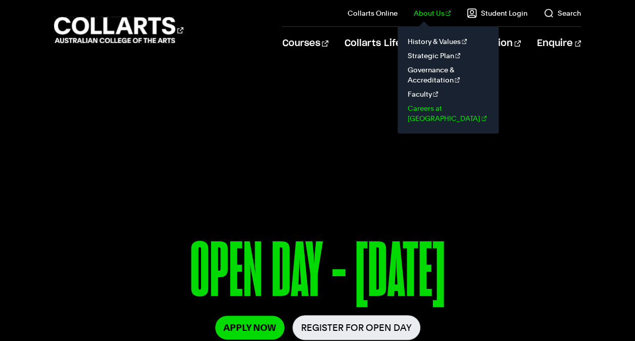
click at [434, 105] on link "Careers at [GEOGRAPHIC_DATA]" at bounding box center [448, 113] width 85 height 24
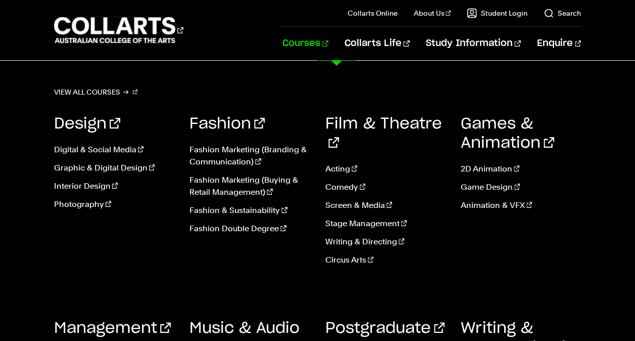
click at [328, 44] on link "Courses" at bounding box center [305, 43] width 46 height 33
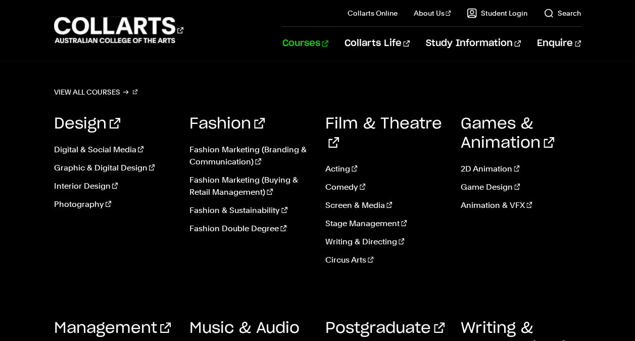
click at [328, 44] on link "Courses" at bounding box center [305, 43] width 46 height 33
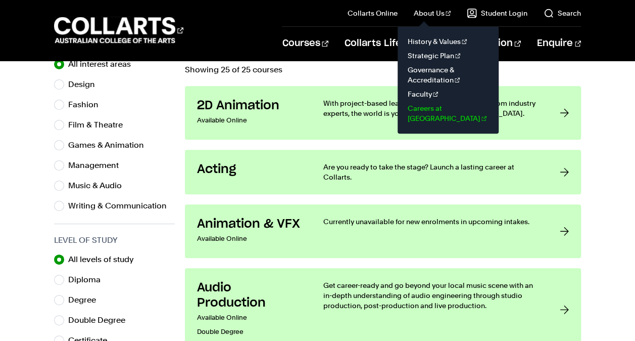
scroll to position [354, 0]
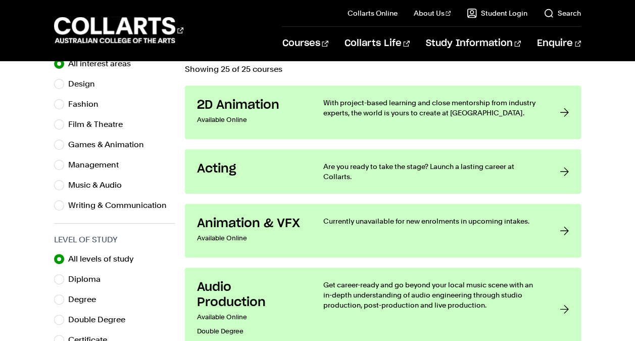
click at [306, 69] on p "Showing 25 of 25 courses" at bounding box center [383, 69] width 396 height 8
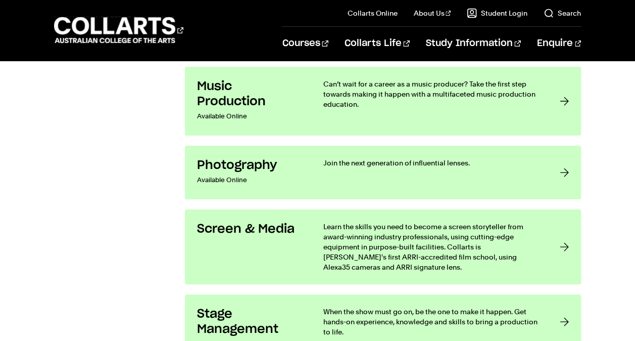
scroll to position [1902, 0]
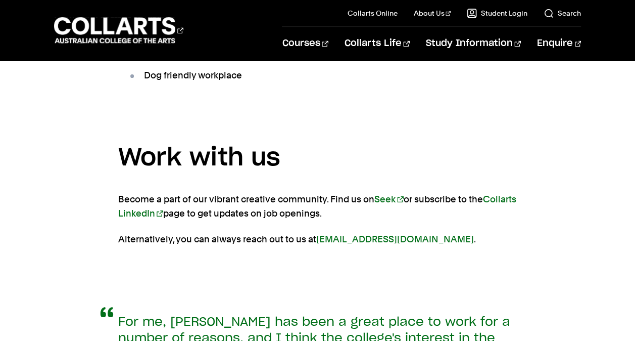
scroll to position [734, 0]
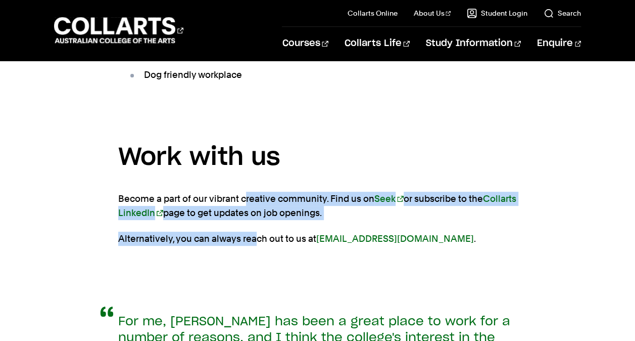
drag, startPoint x: 244, startPoint y: 159, endPoint x: 256, endPoint y: 178, distance: 22.7
click at [256, 178] on section "Work with us Become a part of our vibrant creative community. Find us on Seek o…" at bounding box center [317, 197] width 399 height 151
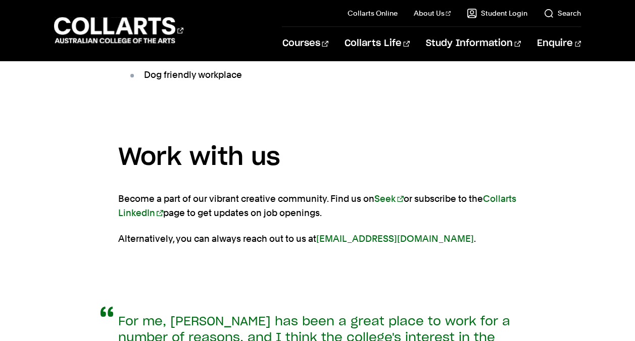
drag, startPoint x: 256, startPoint y: 178, endPoint x: 264, endPoint y: 208, distance: 31.4
click at [264, 208] on section "Work with us Become a part of our vibrant creative community. Find us on Seek o…" at bounding box center [317, 197] width 399 height 151
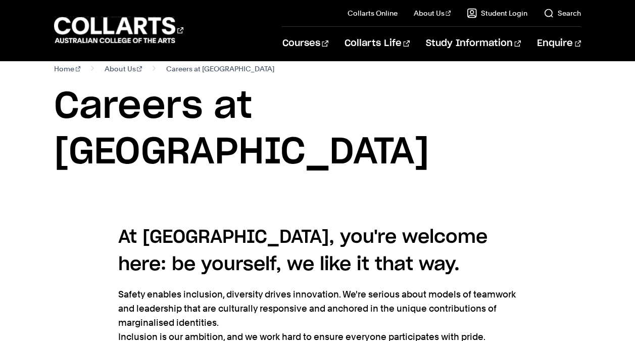
scroll to position [0, 0]
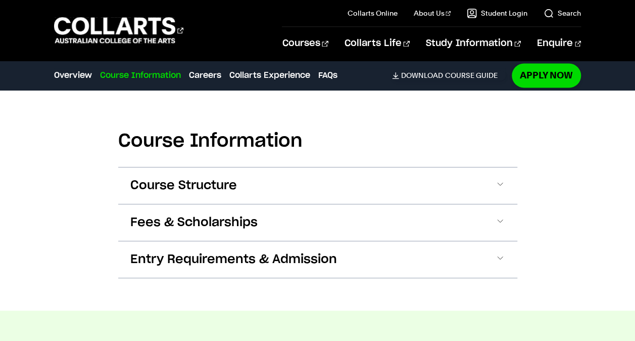
scroll to position [853, 0]
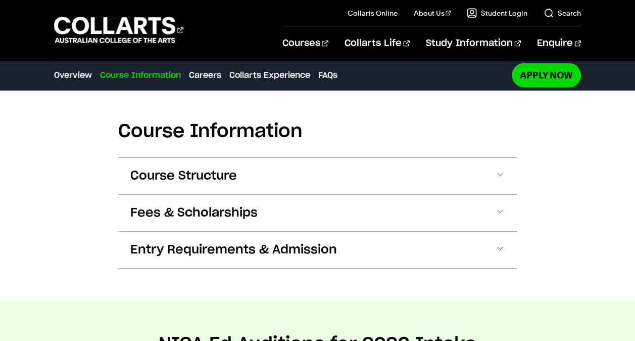
scroll to position [1318, 0]
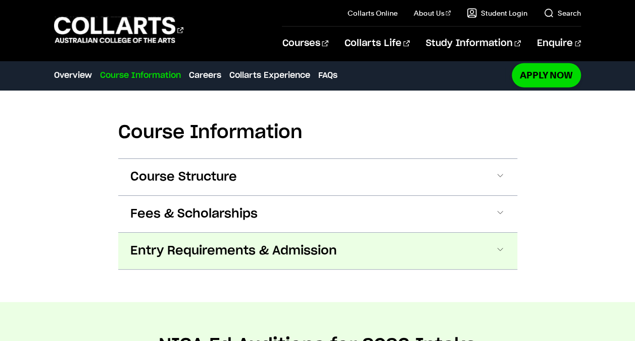
click at [330, 243] on span "Entry Requirements & Admission" at bounding box center [233, 251] width 207 height 16
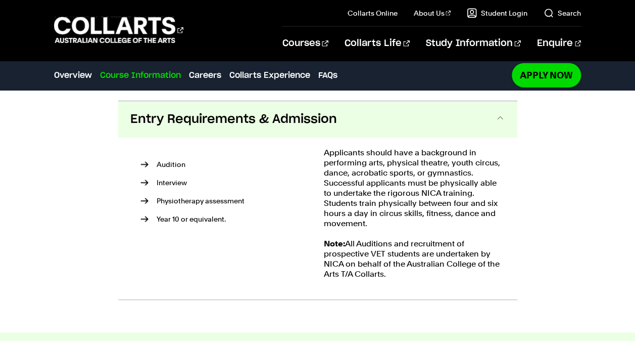
scroll to position [1449, 0]
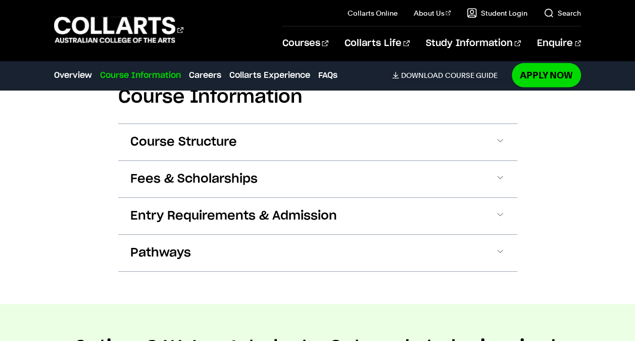
scroll to position [1028, 0]
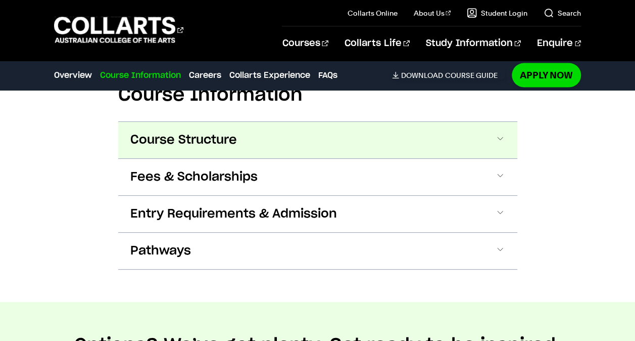
click at [289, 150] on button "Course Structure" at bounding box center [317, 140] width 399 height 36
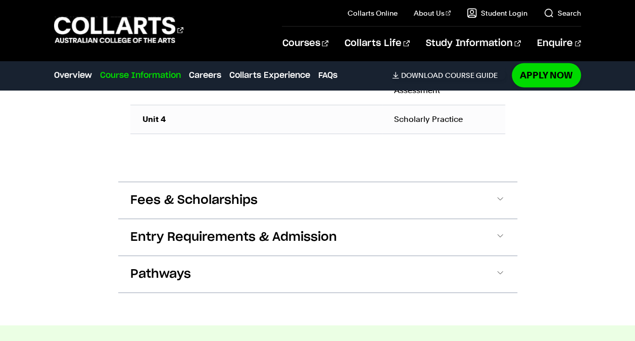
scroll to position [1341, 0]
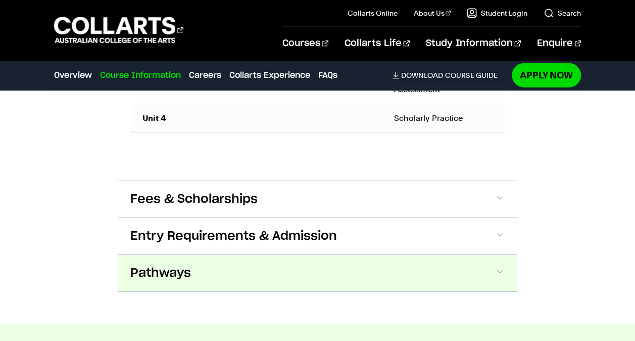
click at [278, 257] on button "Pathways" at bounding box center [317, 273] width 399 height 36
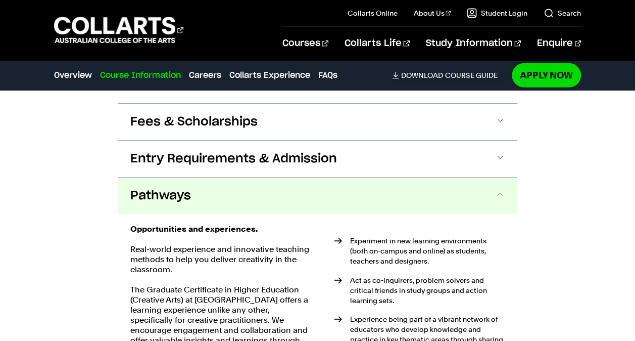
scroll to position [1442, 0]
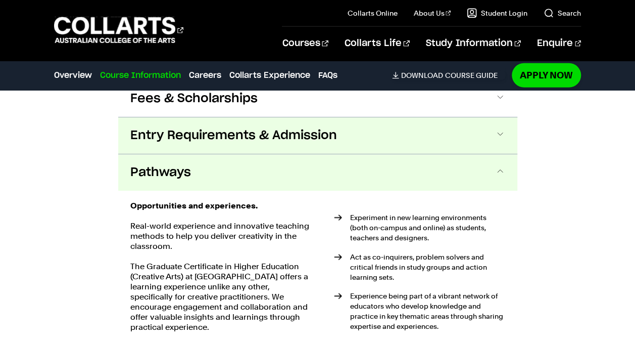
click at [294, 141] on button "Entry Requirements & Admission" at bounding box center [317, 135] width 399 height 36
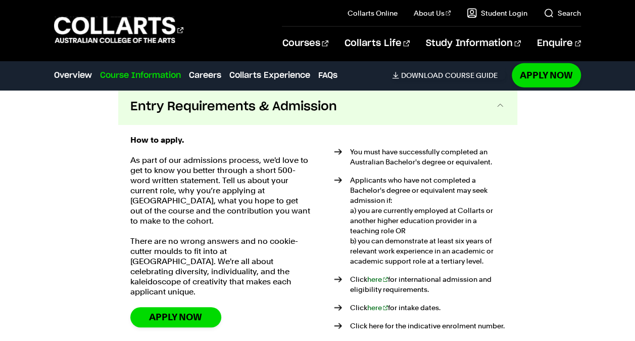
scroll to position [1459, 0]
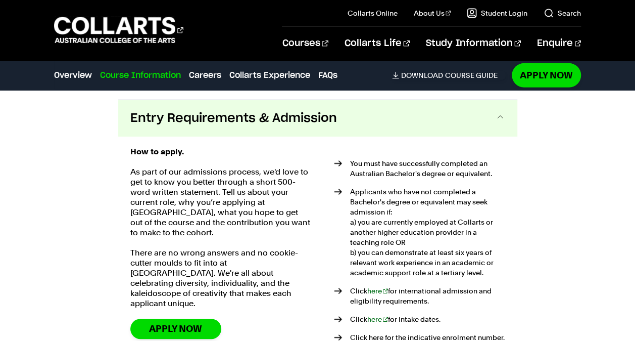
click at [314, 117] on span "Entry Requirements & Admission" at bounding box center [233, 118] width 207 height 16
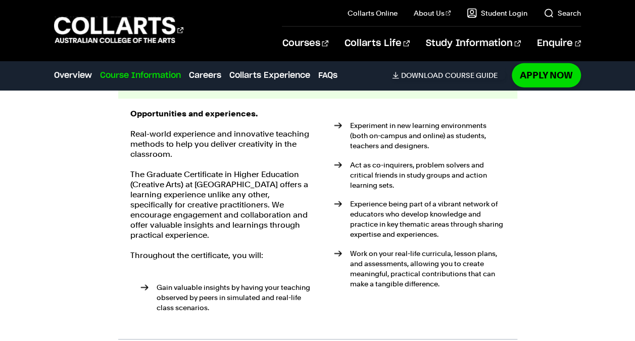
scroll to position [1534, 0]
drag, startPoint x: 419, startPoint y: 117, endPoint x: 418, endPoint y: 122, distance: 5.2
click at [418, 122] on li "Experiment in new learning environments (both on-campus and online) as students…" at bounding box center [419, 135] width 171 height 30
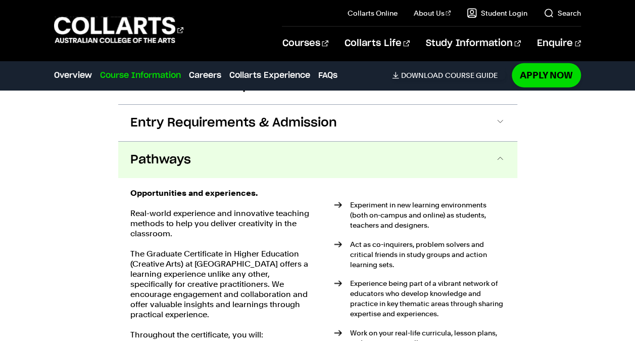
scroll to position [1454, 0]
click at [402, 149] on button "Pathways" at bounding box center [317, 160] width 399 height 36
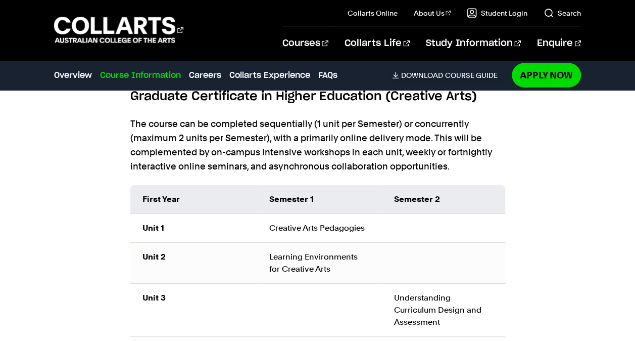
scroll to position [1109, 0]
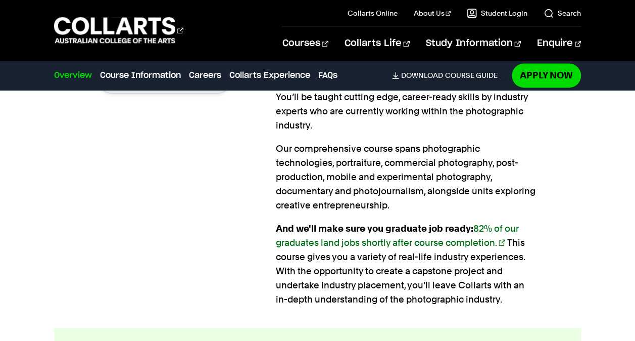
scroll to position [745, 0]
click at [372, 224] on strong "And we'll make sure you graduate job ready: 82% of our graduates land jobs shor…" at bounding box center [397, 234] width 243 height 25
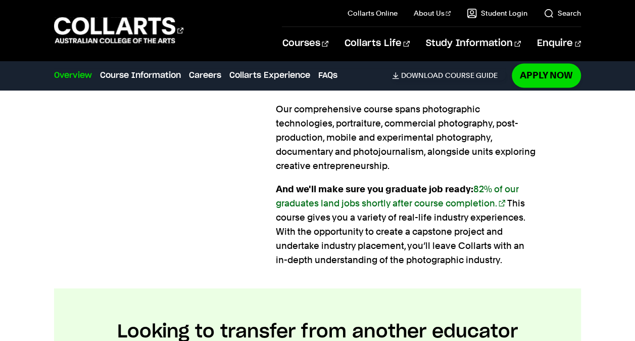
scroll to position [789, 0]
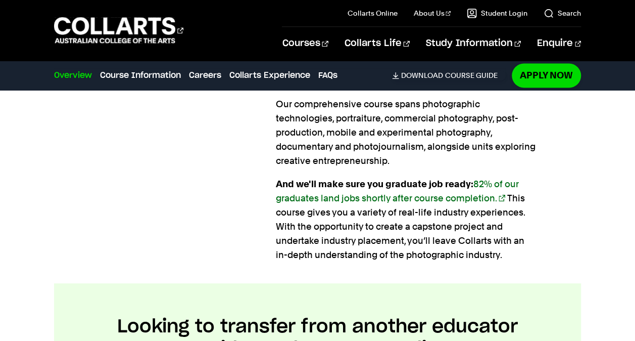
click at [372, 223] on p "And we'll make sure you graduate job ready: 82% of our graduates land jobs shor…" at bounding box center [406, 219] width 261 height 85
click at [372, 219] on p "And we'll make sure you graduate job ready: 82% of our graduates land jobs shor…" at bounding box center [406, 219] width 261 height 85
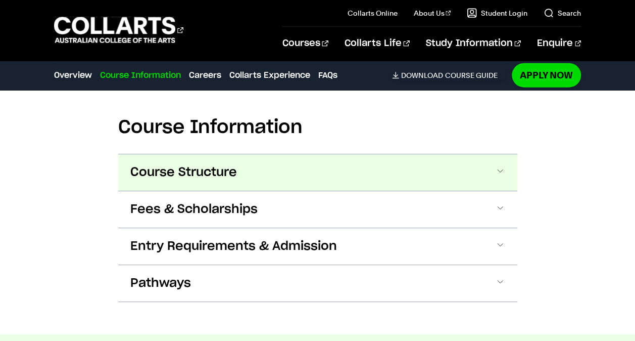
click at [378, 158] on button "Course Structure" at bounding box center [317, 172] width 399 height 36
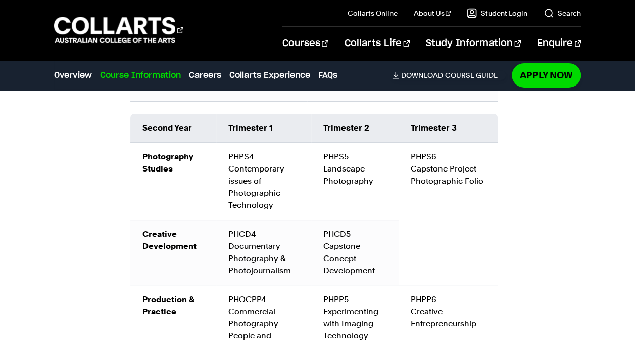
scroll to position [1673, 0]
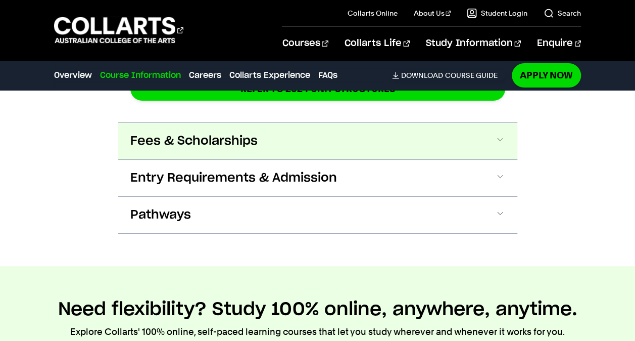
click at [382, 134] on button "Fees & Scholarships" at bounding box center [317, 141] width 399 height 36
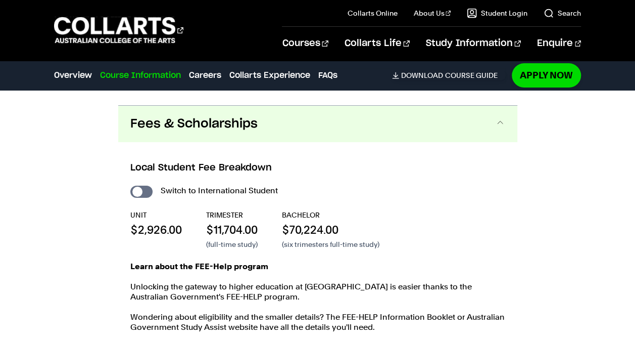
scroll to position [2043, 0]
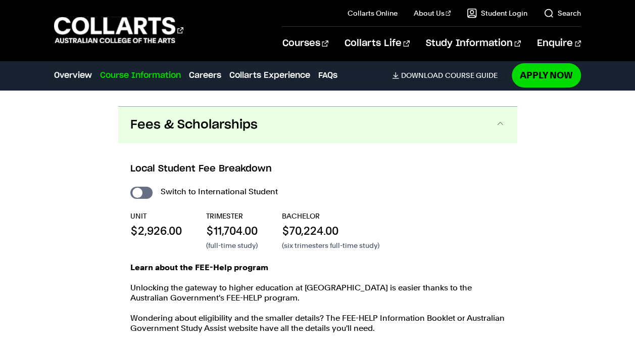
click at [381, 115] on button "Fees & Scholarships" at bounding box center [317, 125] width 399 height 36
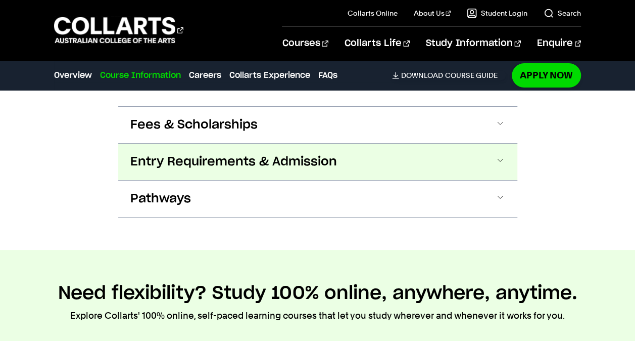
click at [383, 149] on button "Entry Requirements & Admission" at bounding box center [317, 161] width 399 height 36
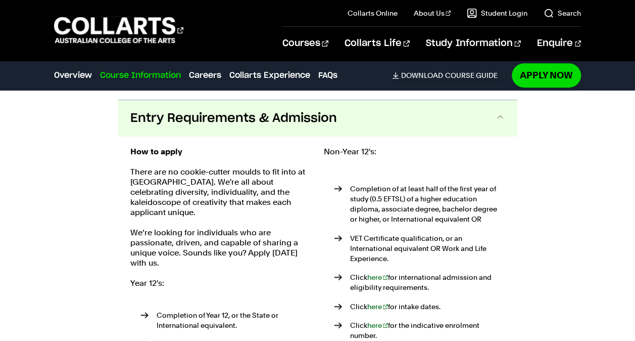
scroll to position [2083, 0]
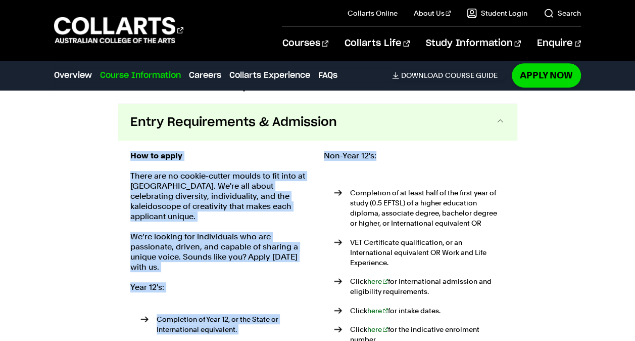
drag, startPoint x: 384, startPoint y: 142, endPoint x: 406, endPoint y: 124, distance: 29.0
click at [406, 124] on div "Entry Requirements & Admission How to apply There are no cookie-cutter moulds t…" at bounding box center [317, 263] width 399 height 318
click at [406, 124] on button "Entry Requirements & Admission" at bounding box center [317, 122] width 399 height 36
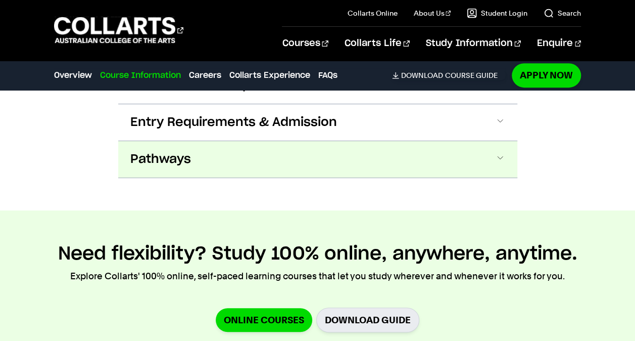
click at [307, 141] on button "Pathways" at bounding box center [317, 159] width 399 height 36
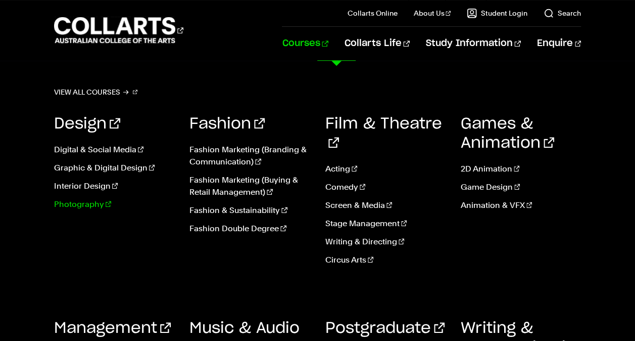
scroll to position [2288, 0]
click at [99, 202] on link "Photography" at bounding box center [114, 204] width 120 height 12
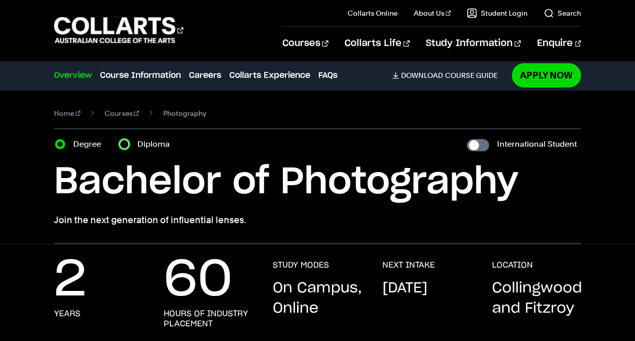
click at [126, 147] on input "Diploma" at bounding box center [124, 144] width 10 height 10
radio input "true"
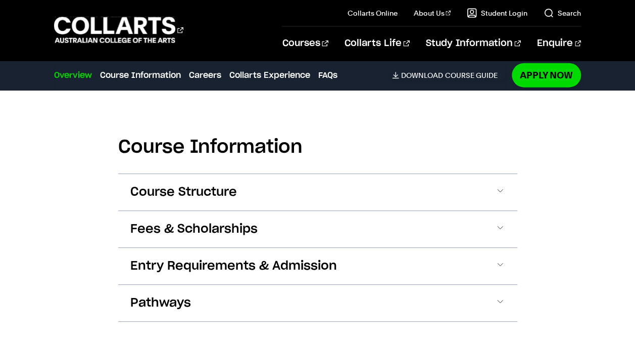
scroll to position [1185, 0]
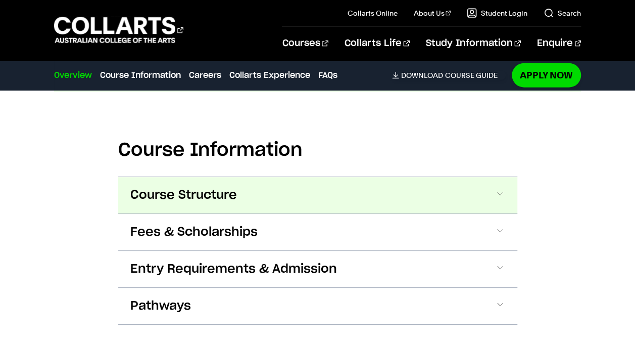
click at [0, 0] on button "Course Structure" at bounding box center [0, 0] width 0 height 0
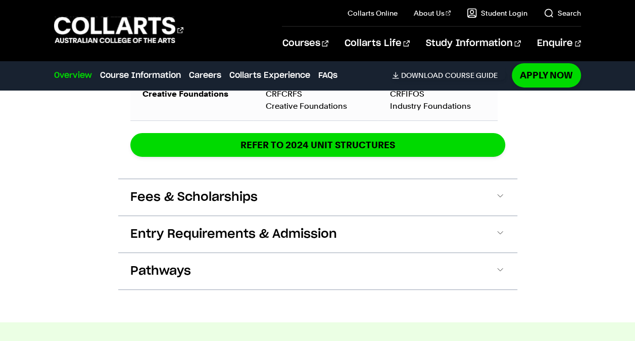
click at [0, 0] on button "Fees & Scholarships" at bounding box center [0, 0] width 0 height 0
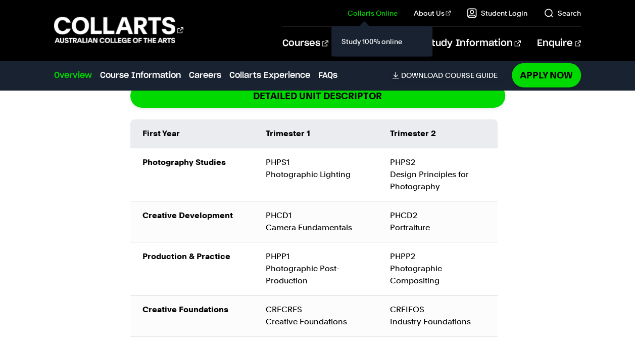
scroll to position [1408, 0]
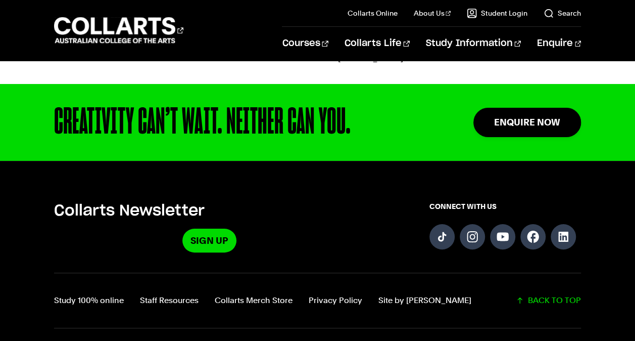
scroll to position [636, 0]
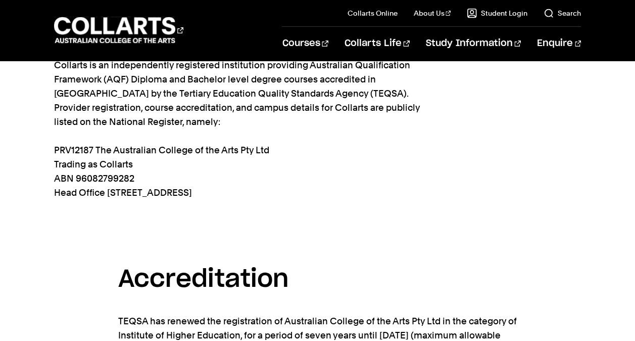
scroll to position [197, 0]
drag, startPoint x: 108, startPoint y: 191, endPoint x: 304, endPoint y: 196, distance: 196.6
click at [304, 196] on p "The Australian College of the Arts Pty Ltd (Collarts) operates as a private Ins…" at bounding box center [238, 100] width 369 height 198
copy p "[STREET_ADDRESS]"
